Goal: Subscribe to service/newsletter

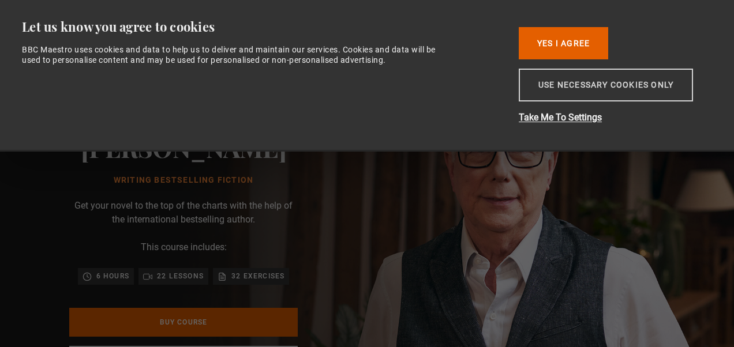
click at [625, 88] on button "Use necessary cookies only" at bounding box center [606, 85] width 174 height 33
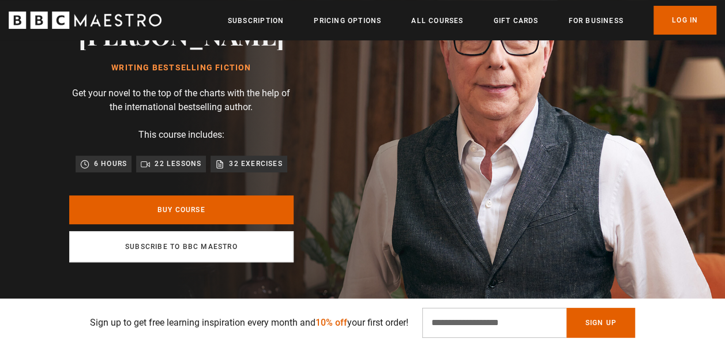
scroll to position [231, 0]
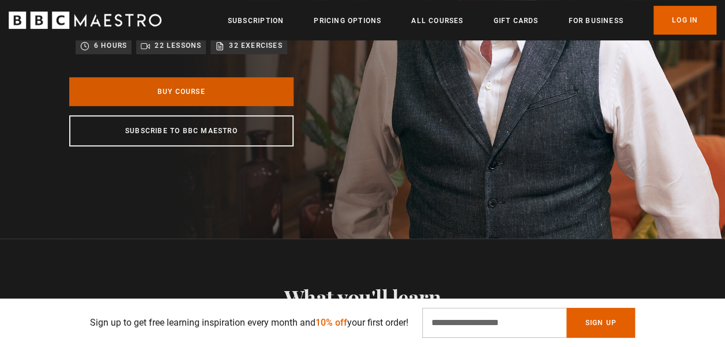
click at [222, 88] on link "Buy Course" at bounding box center [181, 91] width 224 height 29
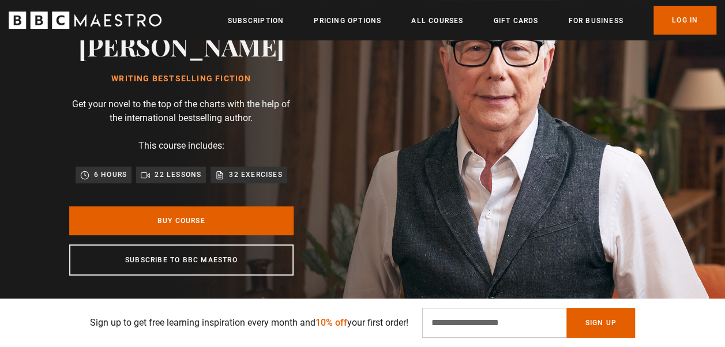
scroll to position [115, 0]
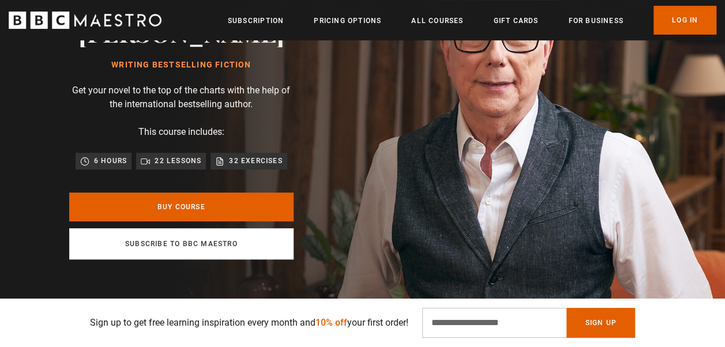
click at [201, 241] on link "Subscribe to BBC Maestro" at bounding box center [181, 243] width 224 height 31
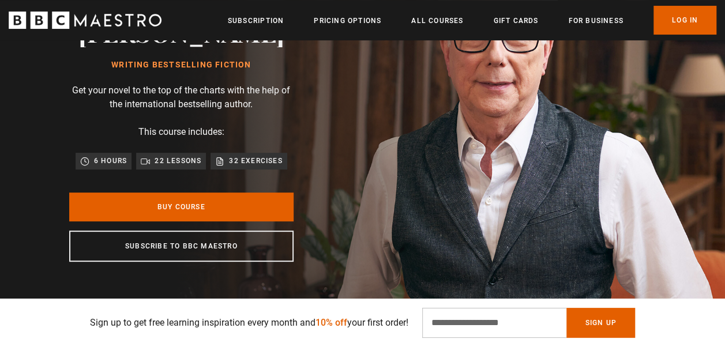
scroll to position [0, 145]
click at [479, 322] on input "Email Address" at bounding box center [494, 323] width 144 height 30
type input "**********"
click at [611, 322] on button "Sign Up" at bounding box center [600, 323] width 68 height 30
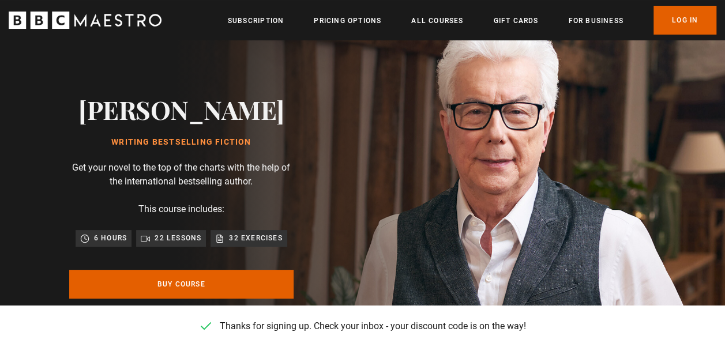
scroll to position [0, 0]
